Goal: Task Accomplishment & Management: Use online tool/utility

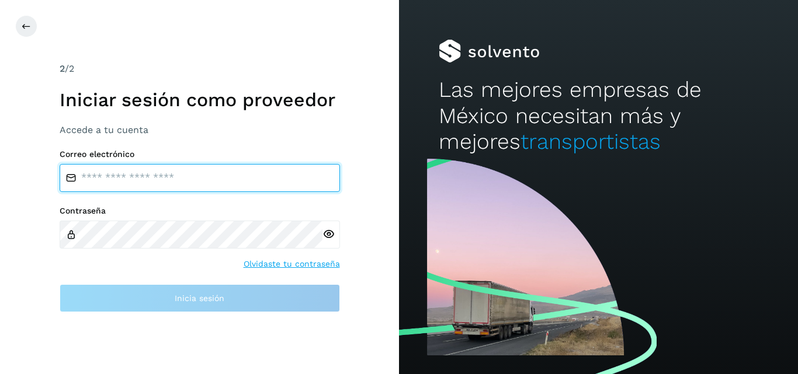
type input "**********"
click at [216, 176] on input "**********" at bounding box center [200, 178] width 280 height 28
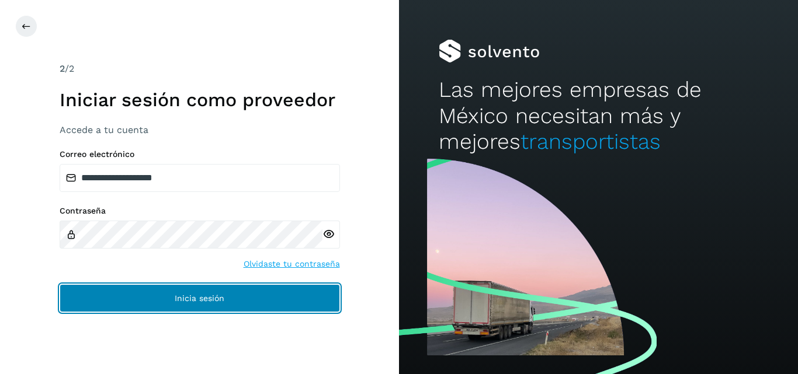
click at [188, 297] on span "Inicia sesión" at bounding box center [200, 298] width 50 height 8
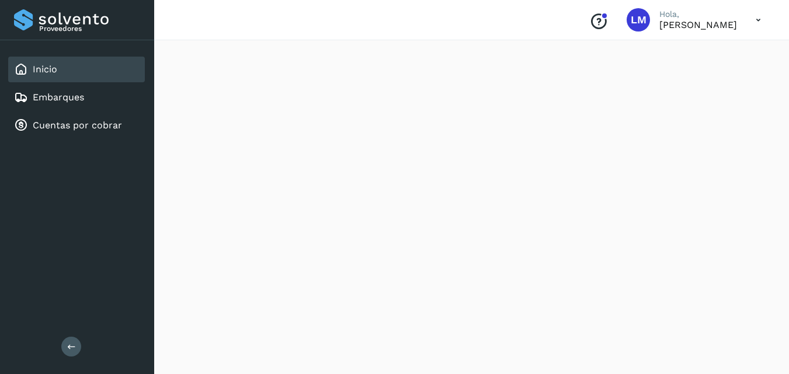
scroll to position [645, 0]
click at [74, 350] on icon at bounding box center [71, 346] width 9 height 9
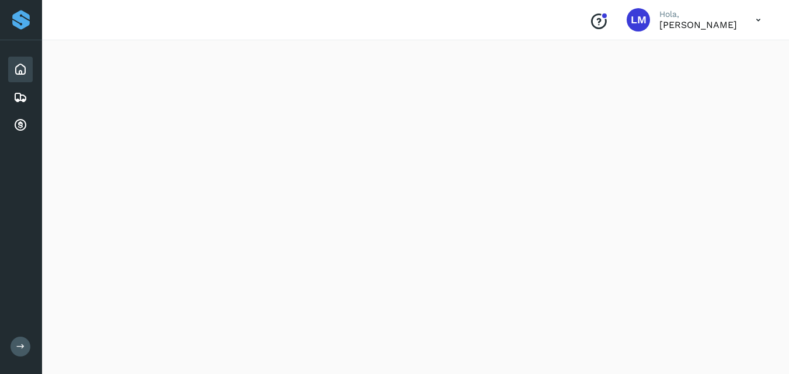
scroll to position [587, 0]
click at [755, 19] on icon at bounding box center [758, 20] width 24 height 24
click at [755, 157] on div at bounding box center [394, 187] width 789 height 374
click at [589, 20] on icon "Conoce nuestros beneficios" at bounding box center [598, 21] width 19 height 19
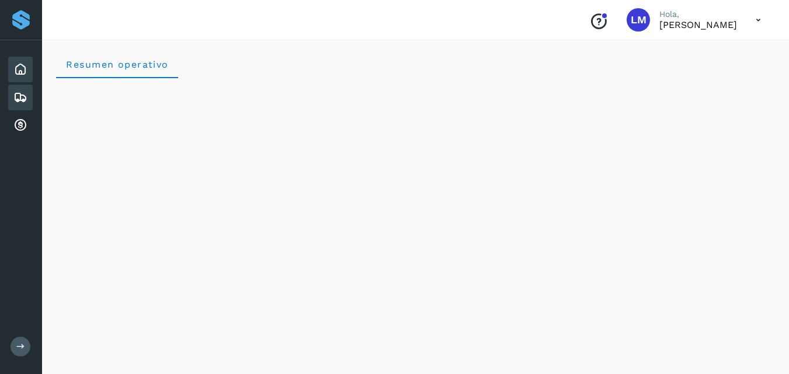
click at [18, 100] on icon at bounding box center [20, 98] width 14 height 14
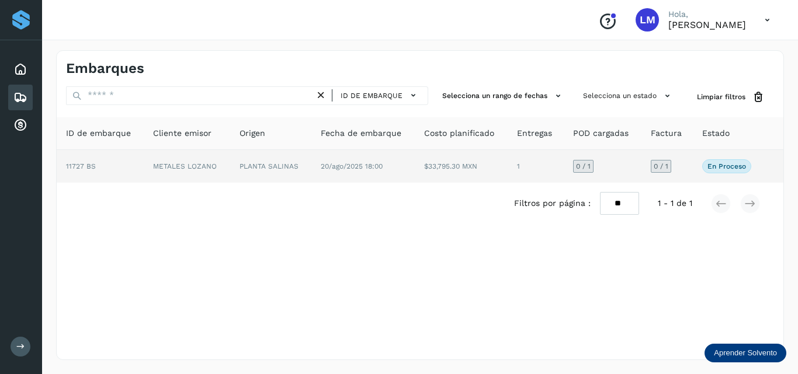
click at [94, 170] on span "11727 BS" at bounding box center [81, 166] width 30 height 8
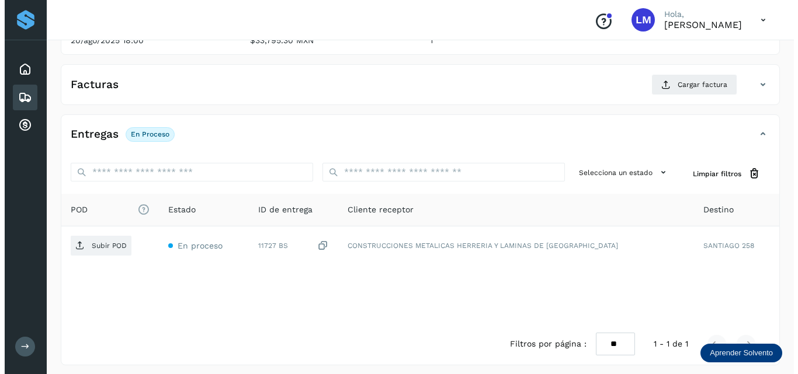
scroll to position [180, 0]
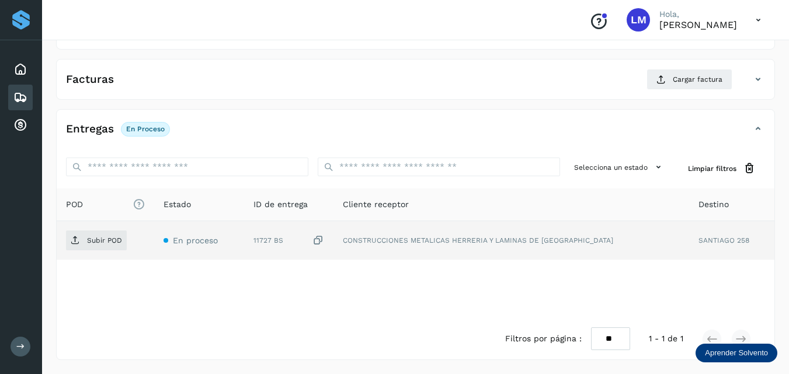
click at [324, 241] on icon at bounding box center [318, 241] width 12 height 12
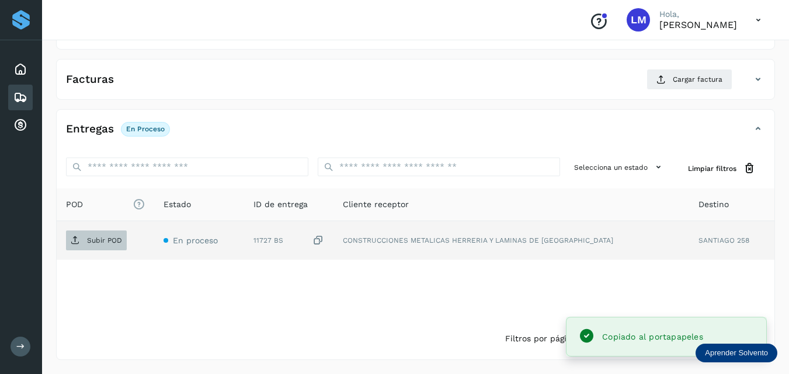
click at [68, 239] on span "Subir POD" at bounding box center [96, 240] width 61 height 19
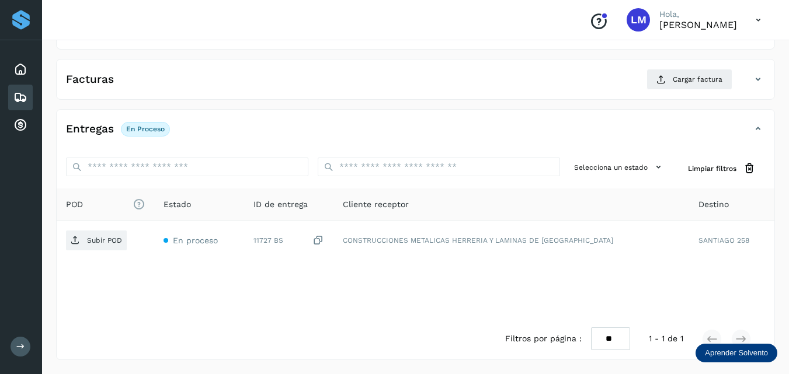
click at [78, 206] on span "POD El tamaño máximo de archivo es de 20 Mb." at bounding box center [105, 205] width 79 height 12
click at [145, 202] on icon "El tamaño máximo de archivo es de 20 Mb." at bounding box center [139, 205] width 12 height 12
click at [145, 207] on icon "El tamaño máximo de archivo es de 20 Mb." at bounding box center [139, 205] width 12 height 12
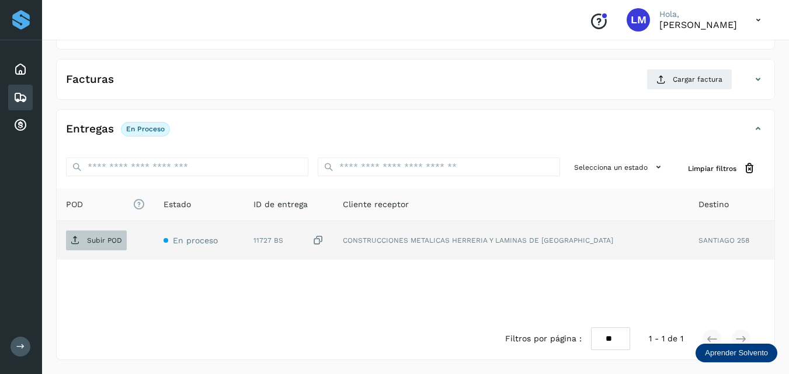
click at [90, 242] on p "Subir POD" at bounding box center [104, 241] width 35 height 8
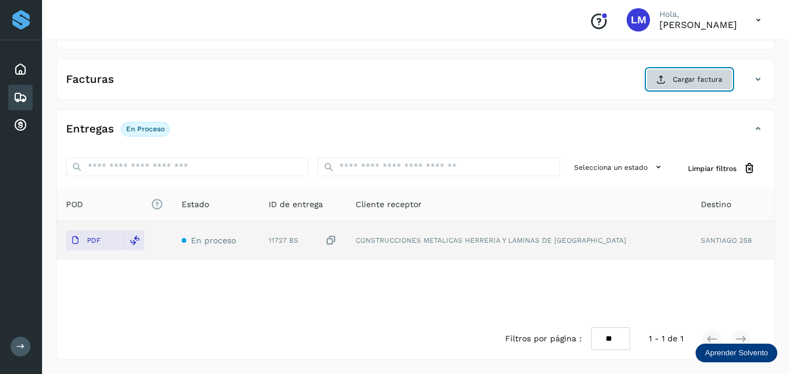
click at [696, 82] on span "Cargar factura" at bounding box center [698, 79] width 50 height 11
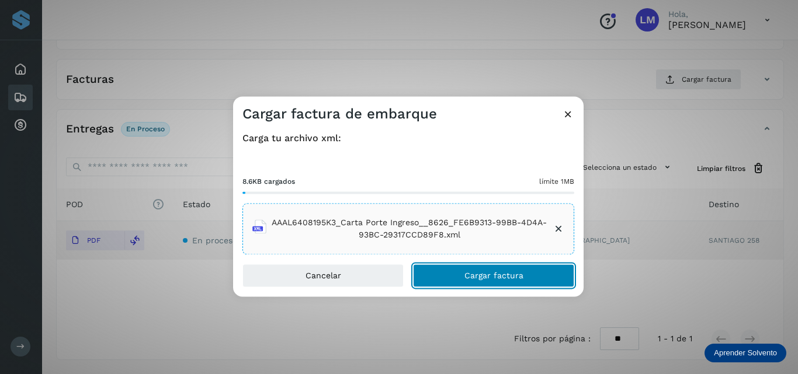
click at [499, 280] on span "Cargar factura" at bounding box center [493, 276] width 59 height 8
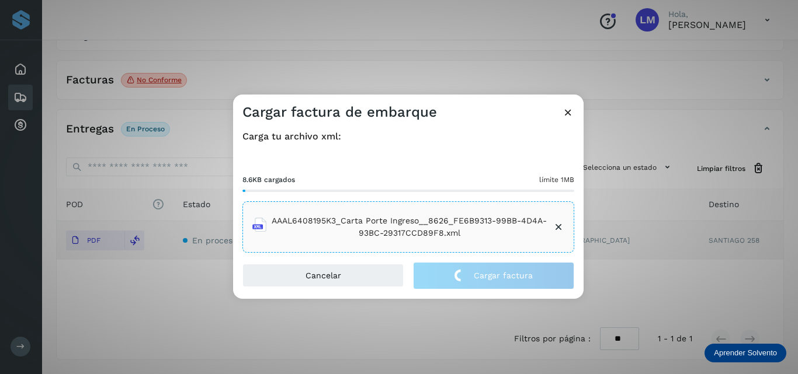
scroll to position [179, 0]
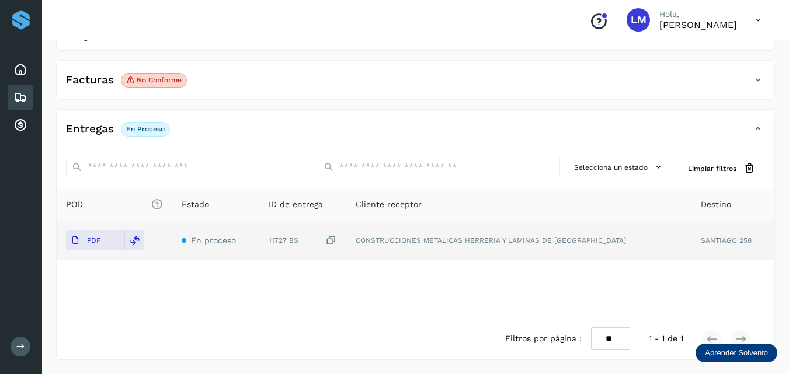
click at [144, 79] on p "No conforme" at bounding box center [159, 80] width 45 height 8
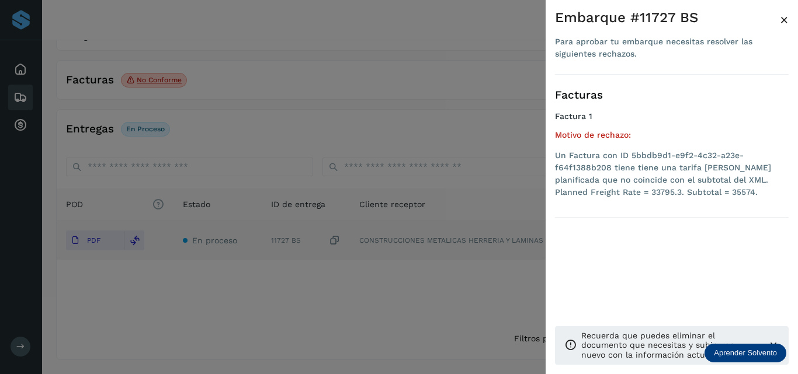
click at [496, 287] on div at bounding box center [399, 187] width 798 height 374
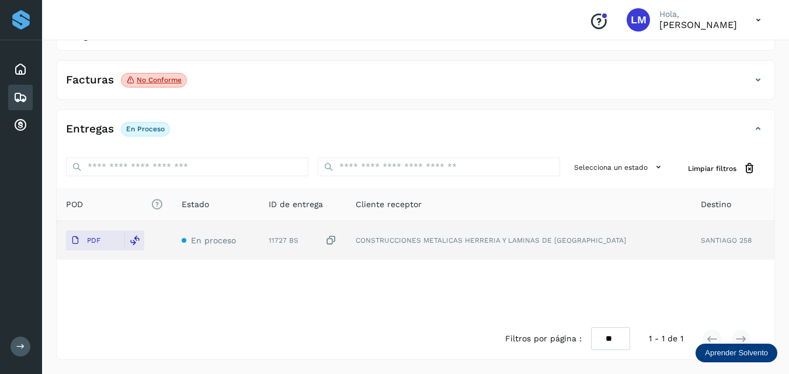
click at [759, 78] on icon at bounding box center [758, 80] width 14 height 14
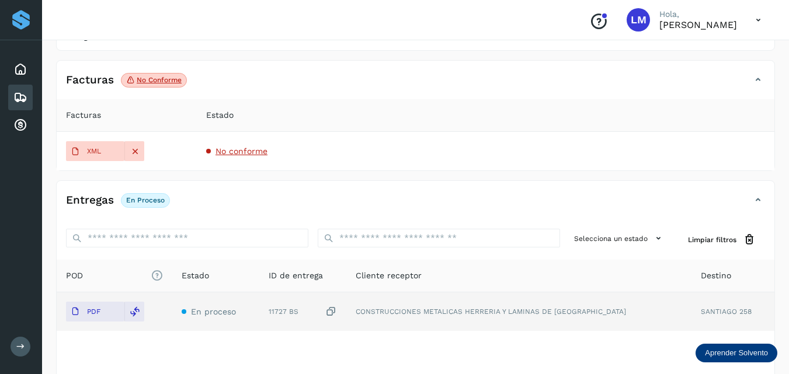
click at [231, 151] on span "No conforme" at bounding box center [242, 151] width 52 height 9
